Goal: Information Seeking & Learning: Learn about a topic

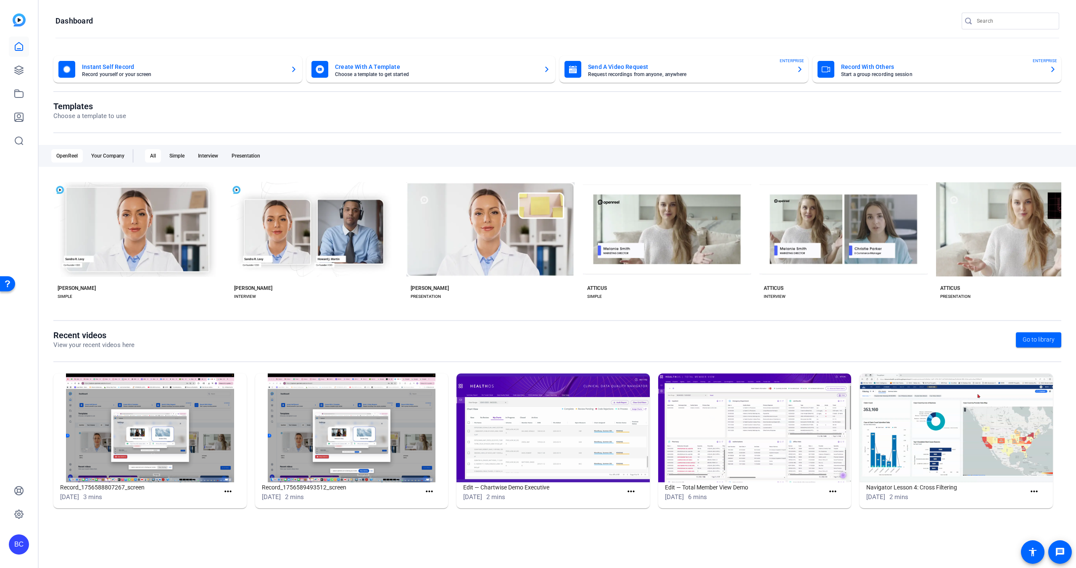
click at [1007, 24] on input "Search" at bounding box center [1015, 21] width 76 height 10
click at [17, 47] on icon at bounding box center [19, 47] width 10 height 10
click at [18, 138] on icon at bounding box center [19, 141] width 10 height 10
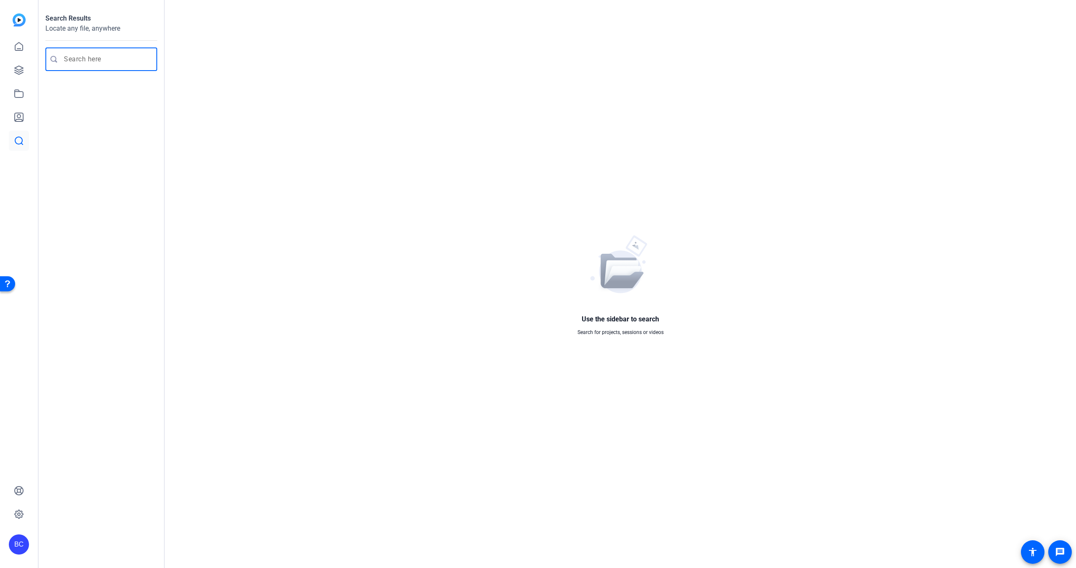
click at [88, 58] on input "Enter search query" at bounding box center [105, 59] width 83 height 10
type input "mobile phone"
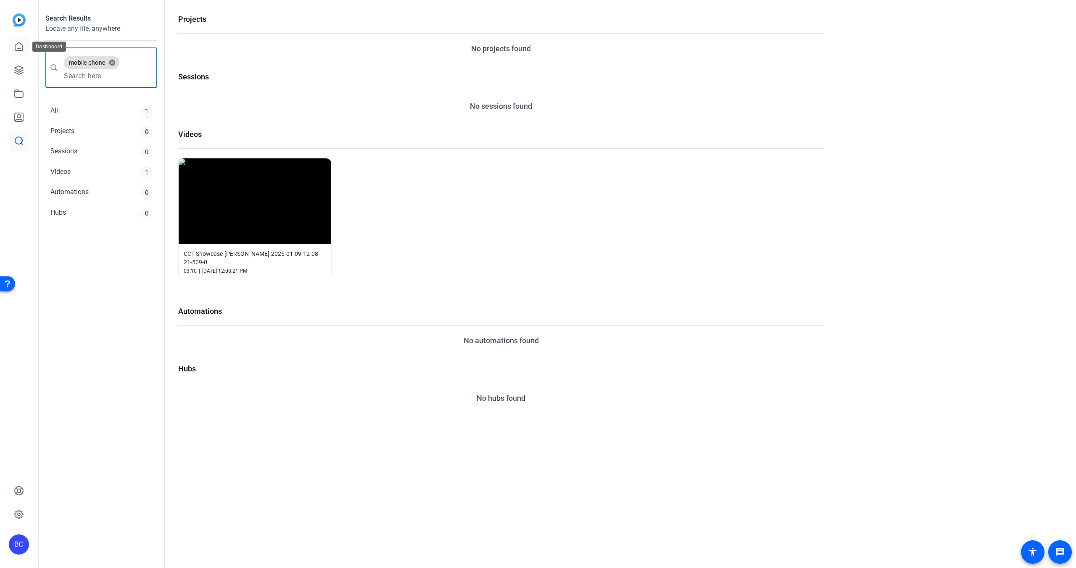
click at [21, 47] on icon at bounding box center [19, 47] width 10 height 10
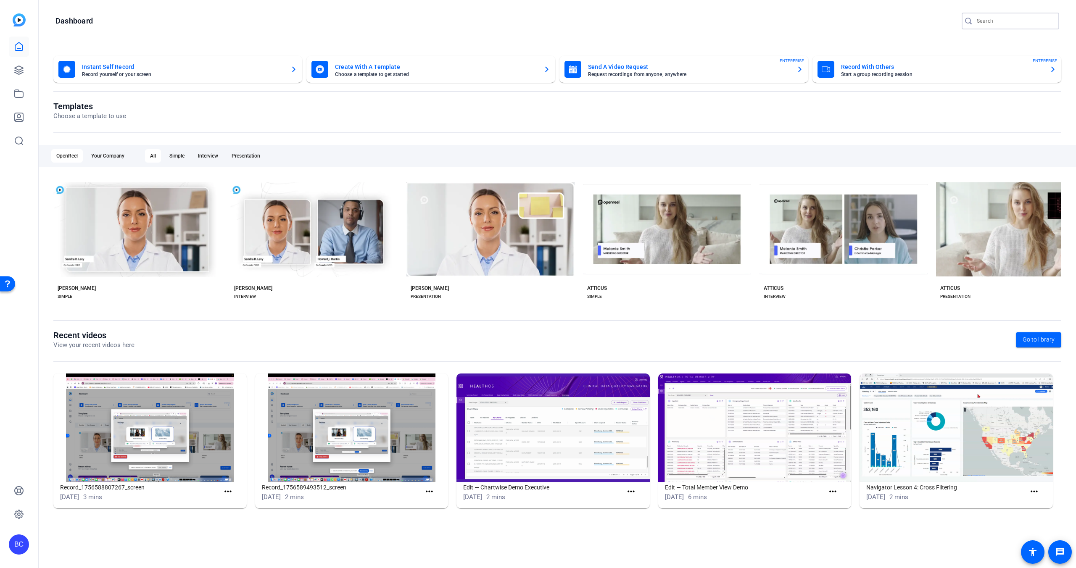
click at [1017, 25] on input "Search" at bounding box center [1015, 21] width 76 height 10
type input "setting up mobile phone"
click at [17, 45] on div at bounding box center [538, 284] width 1076 height 568
click at [17, 45] on icon at bounding box center [19, 47] width 10 height 10
click at [1055, 69] on icon "button" at bounding box center [1053, 69] width 7 height 10
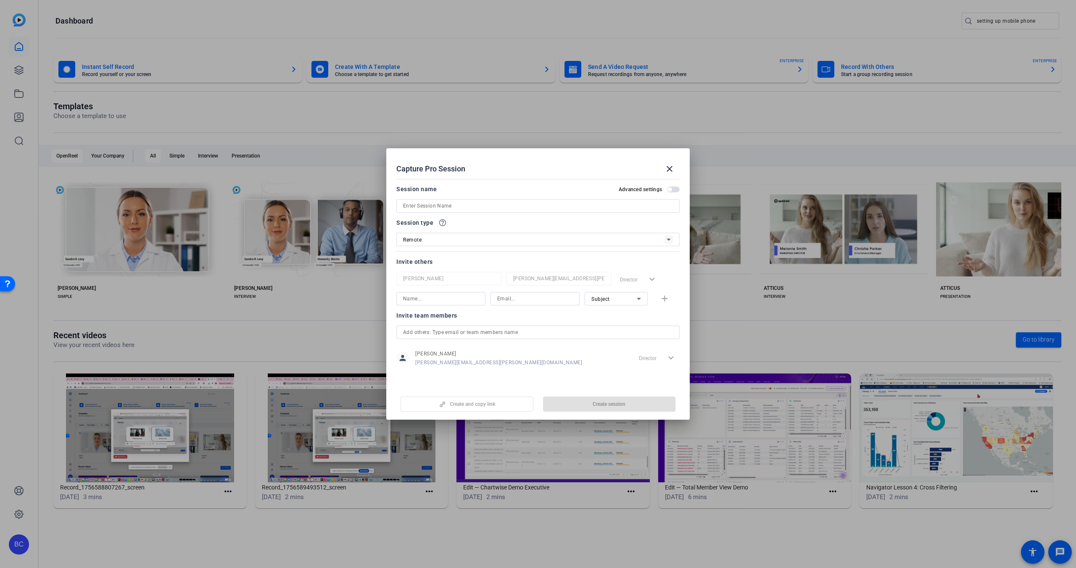
click at [1055, 69] on div at bounding box center [538, 284] width 1076 height 568
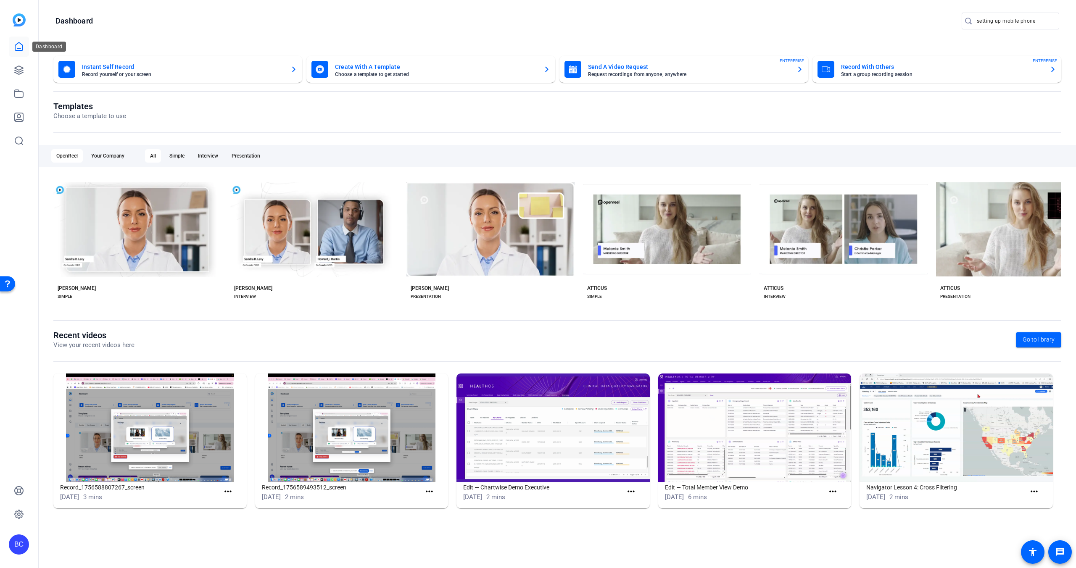
click at [24, 48] on icon at bounding box center [19, 47] width 10 height 10
click at [21, 47] on icon at bounding box center [19, 47] width 10 height 10
click at [21, 20] on img at bounding box center [19, 19] width 13 height 13
click at [21, 511] on icon at bounding box center [19, 514] width 8 height 8
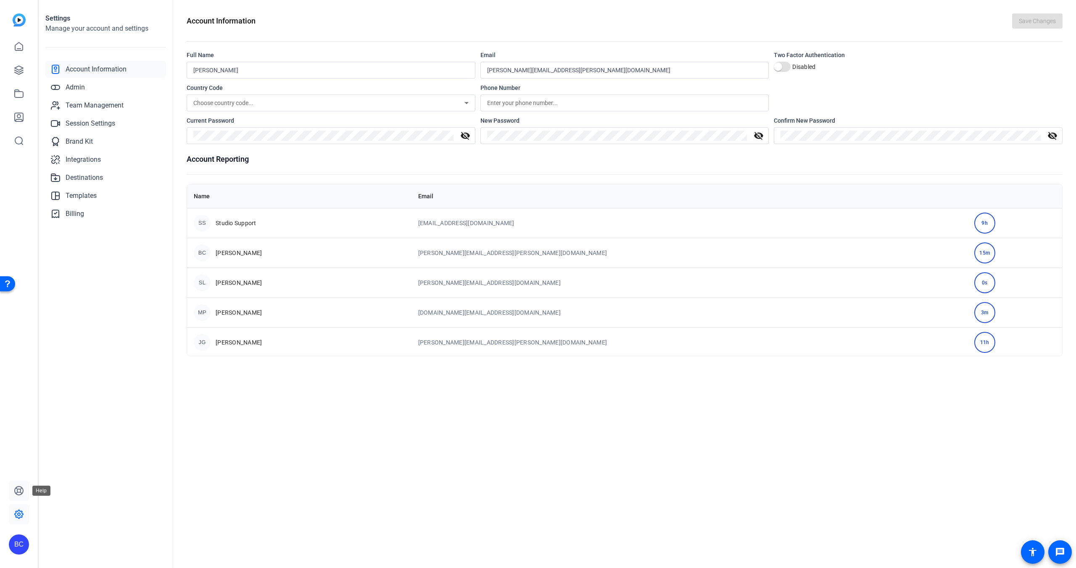
click at [19, 491] on icon at bounding box center [19, 491] width 10 height 10
